Goal: Navigation & Orientation: Find specific page/section

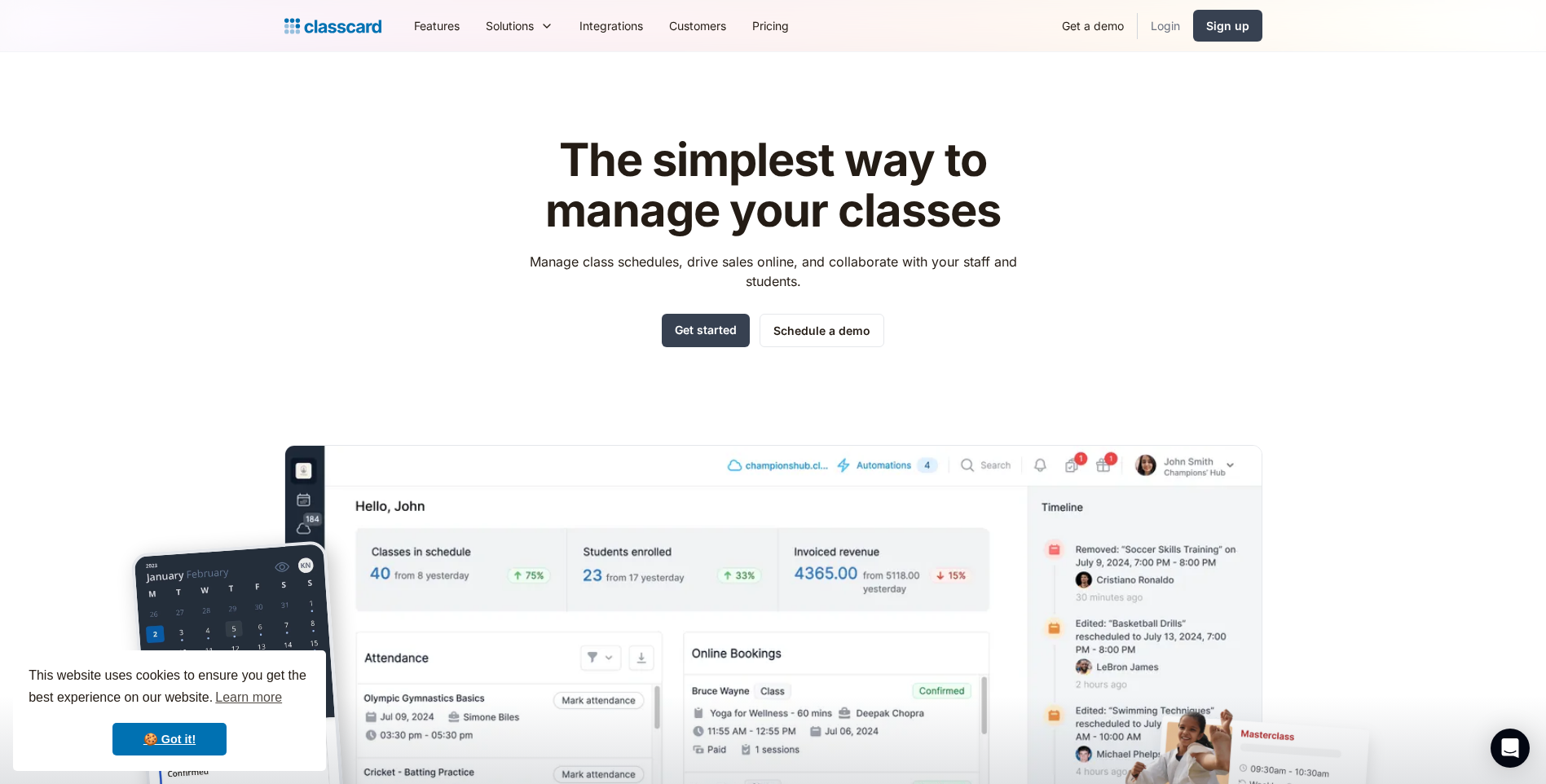
click at [1176, 22] on link "Login" at bounding box center [1165, 26] width 55 height 37
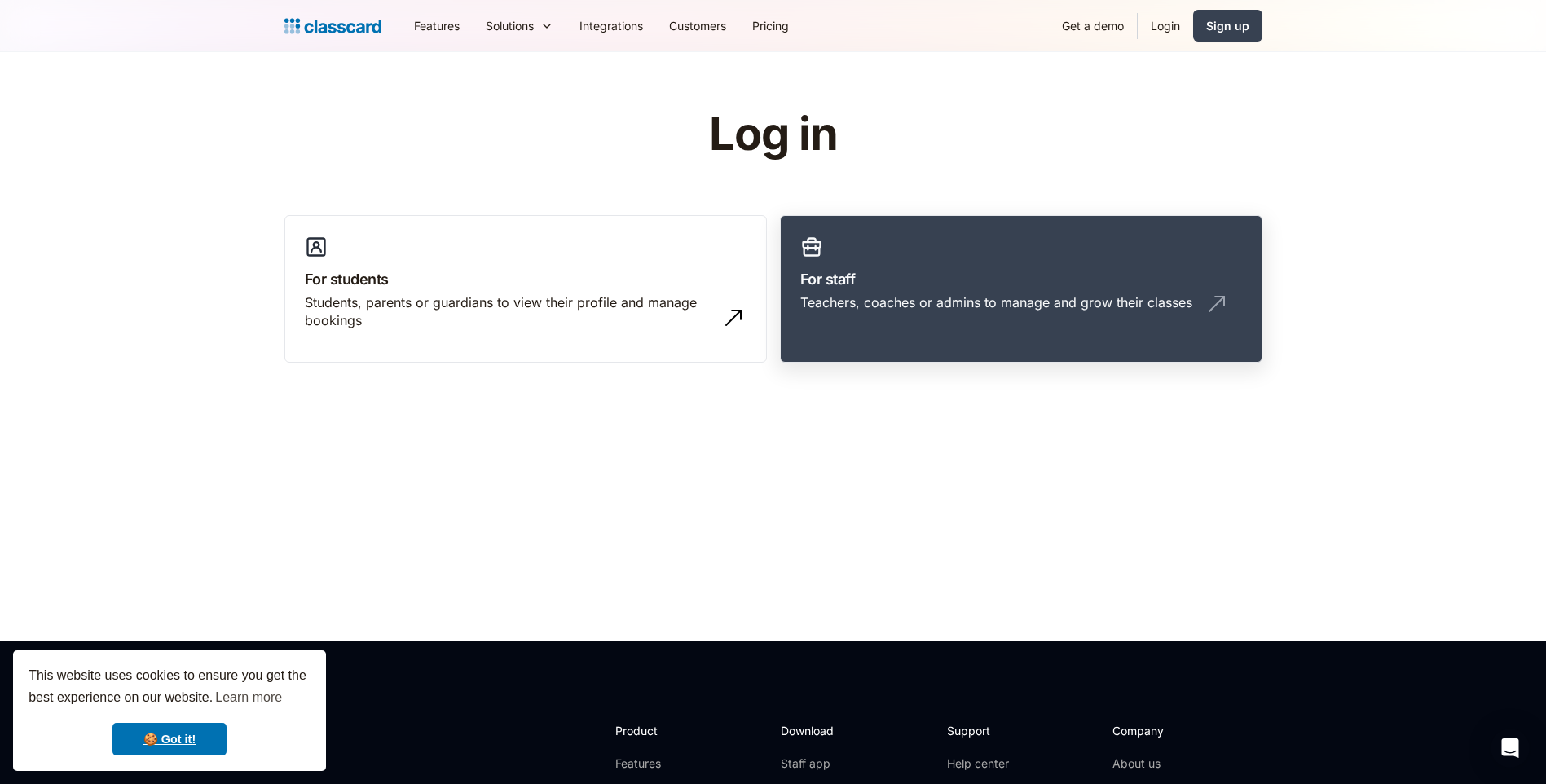
click at [958, 279] on h3 "For staff" at bounding box center [1021, 279] width 442 height 22
